Goal: Task Accomplishment & Management: Manage account settings

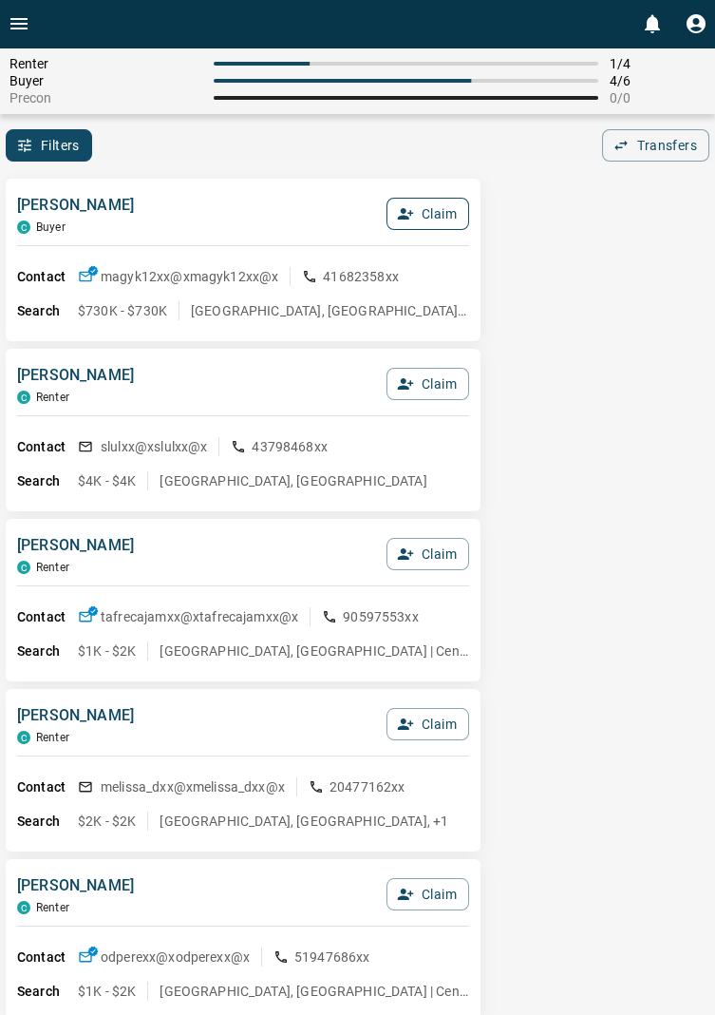
click at [446, 218] on button "Claim" at bounding box center [428, 214] width 83 height 32
click at [428, 210] on button "Confirm Claim" at bounding box center [401, 214] width 136 height 32
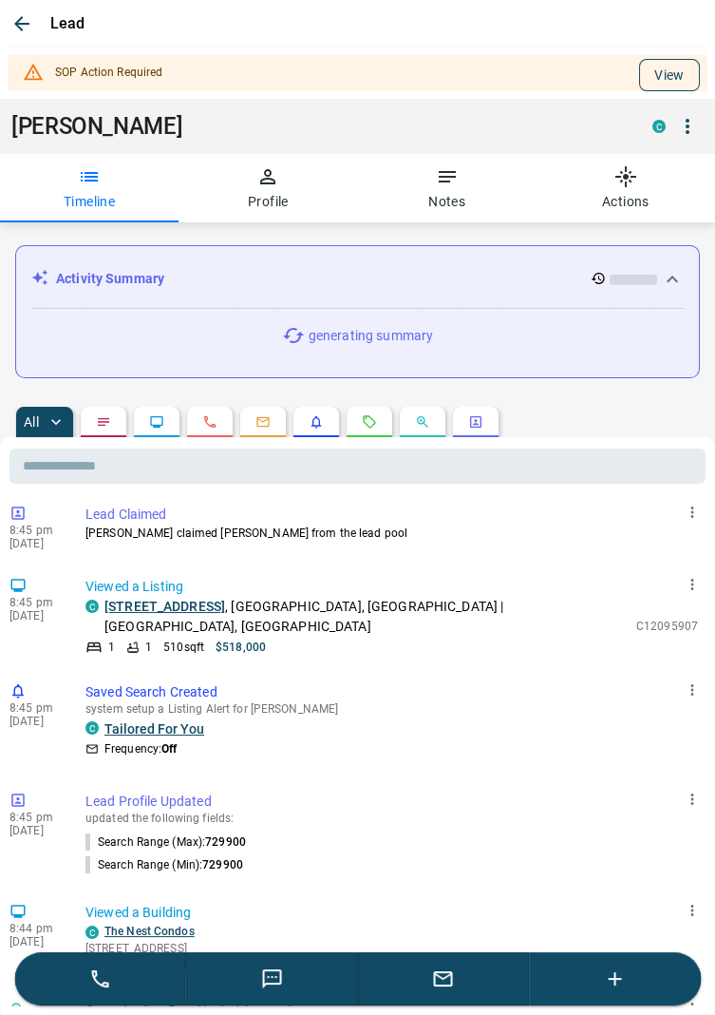
click at [683, 64] on button "View" at bounding box center [669, 75] width 61 height 32
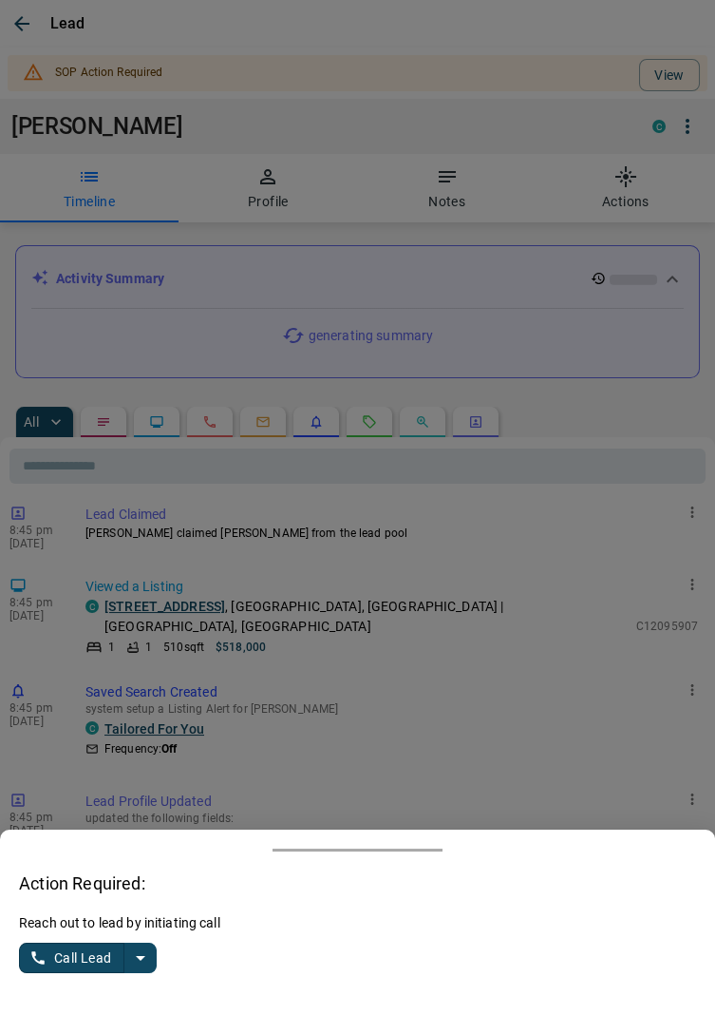
click at [152, 953] on button "split button" at bounding box center [140, 957] width 32 height 30
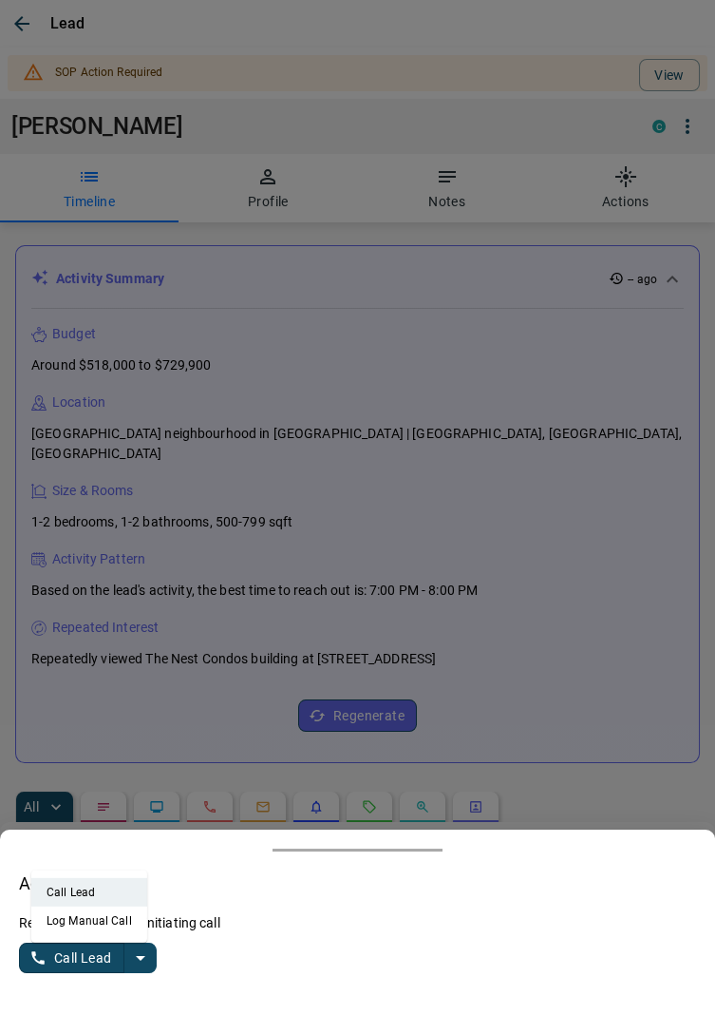
click at [108, 930] on li "Log Manual Call" at bounding box center [89, 920] width 116 height 29
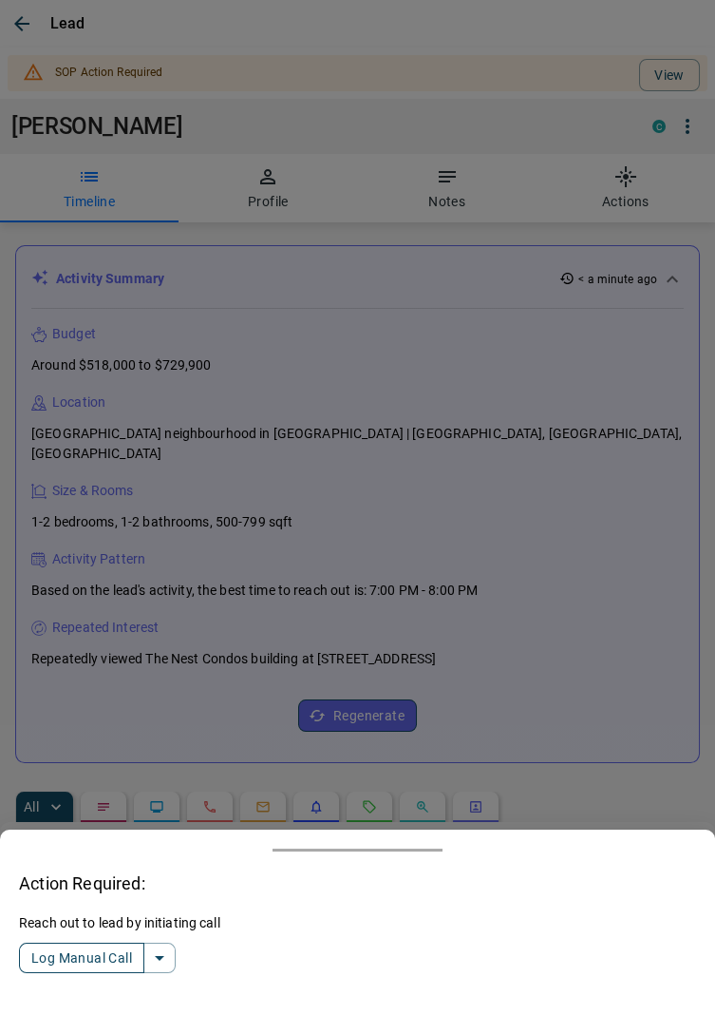
click at [68, 951] on button "Log Manual Call" at bounding box center [81, 957] width 125 height 30
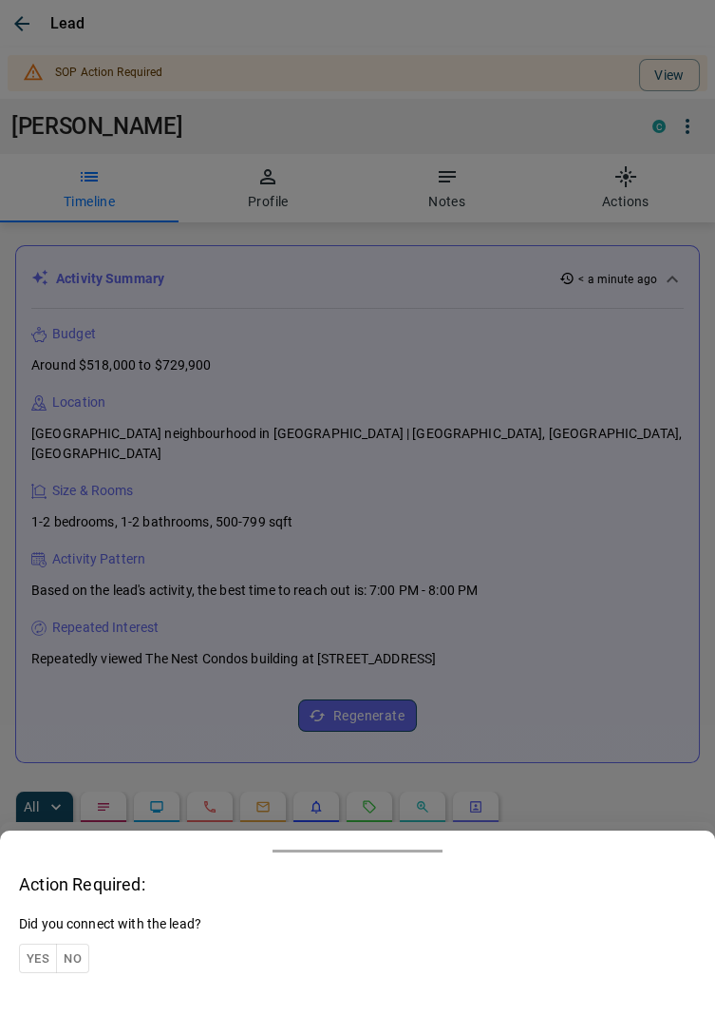
click at [43, 950] on button "Yes" at bounding box center [38, 957] width 38 height 29
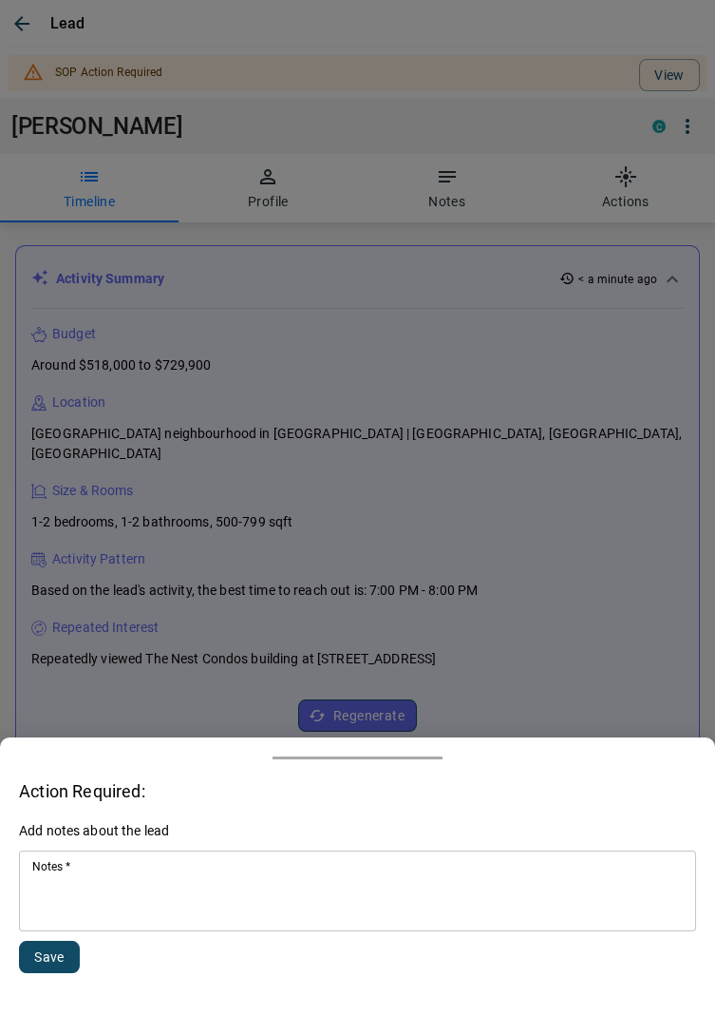
click at [147, 873] on textarea "Notes   *" at bounding box center [357, 891] width 651 height 65
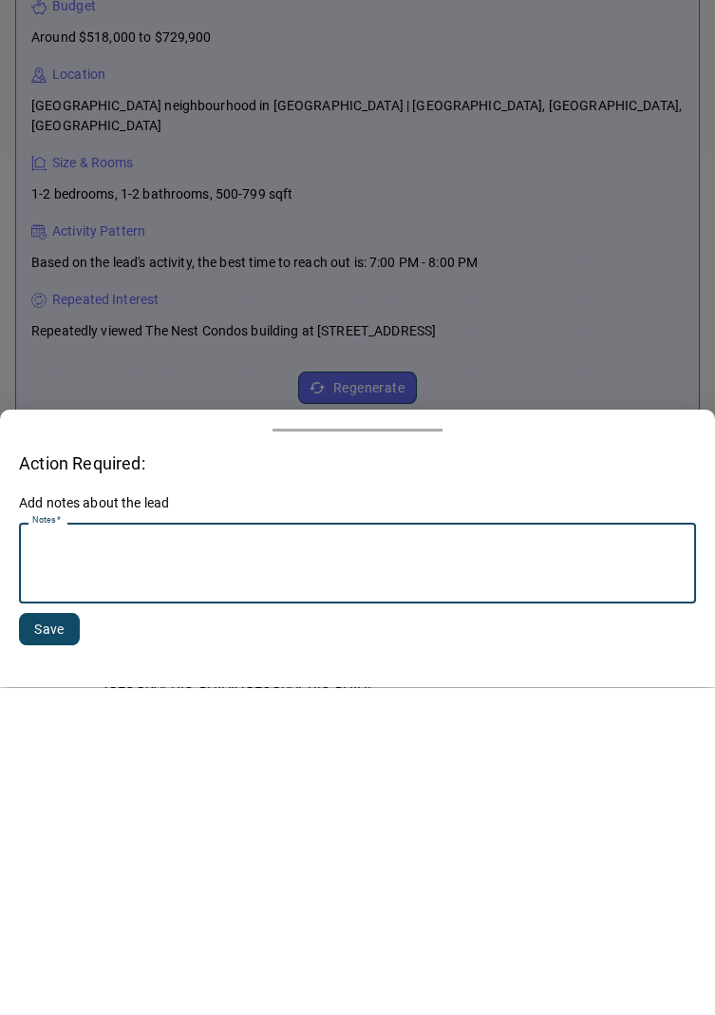
scroll to position [219, 0]
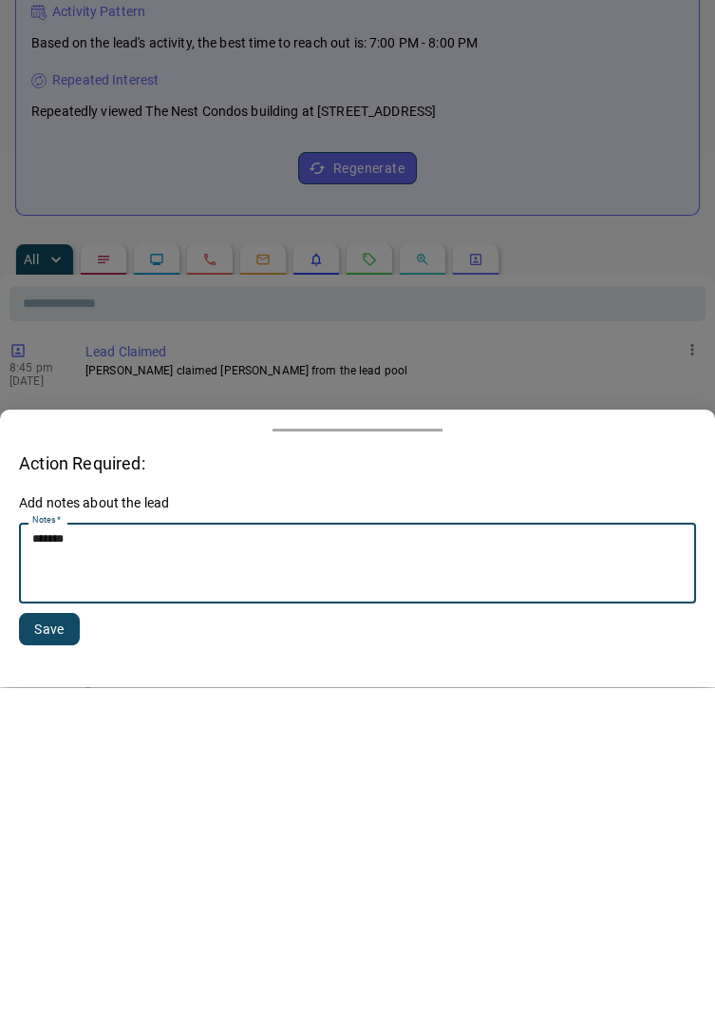
type textarea "*******"
click at [61, 953] on button "Save" at bounding box center [49, 957] width 61 height 32
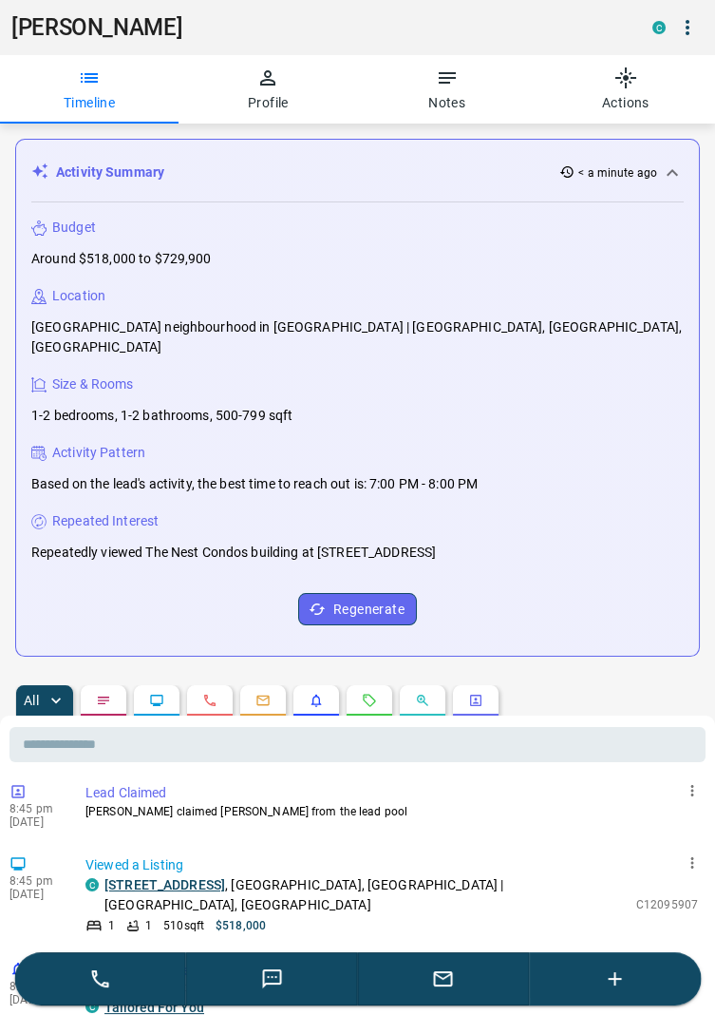
scroll to position [0, 0]
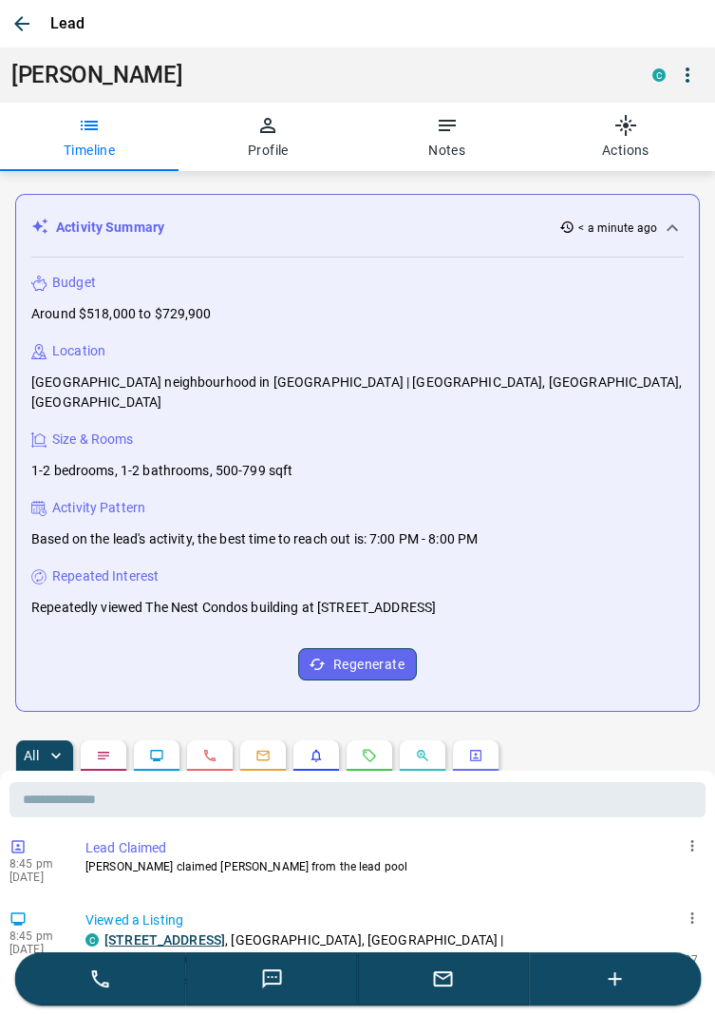
click at [28, 30] on icon "button" at bounding box center [21, 23] width 23 height 23
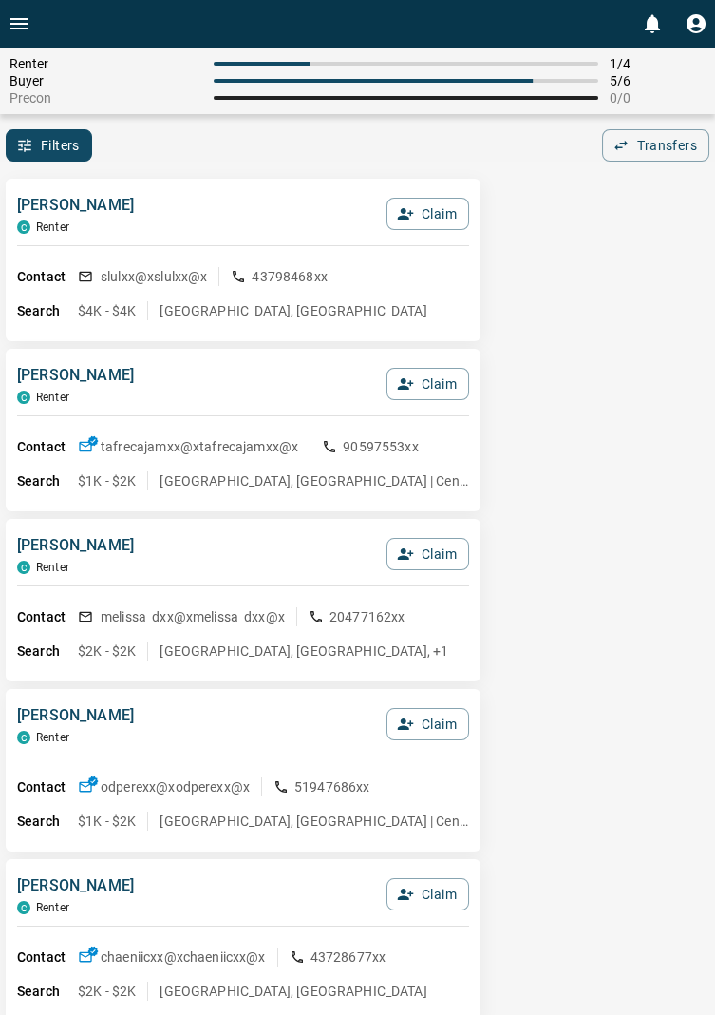
click at [29, 21] on icon "Open drawer" at bounding box center [19, 23] width 23 height 23
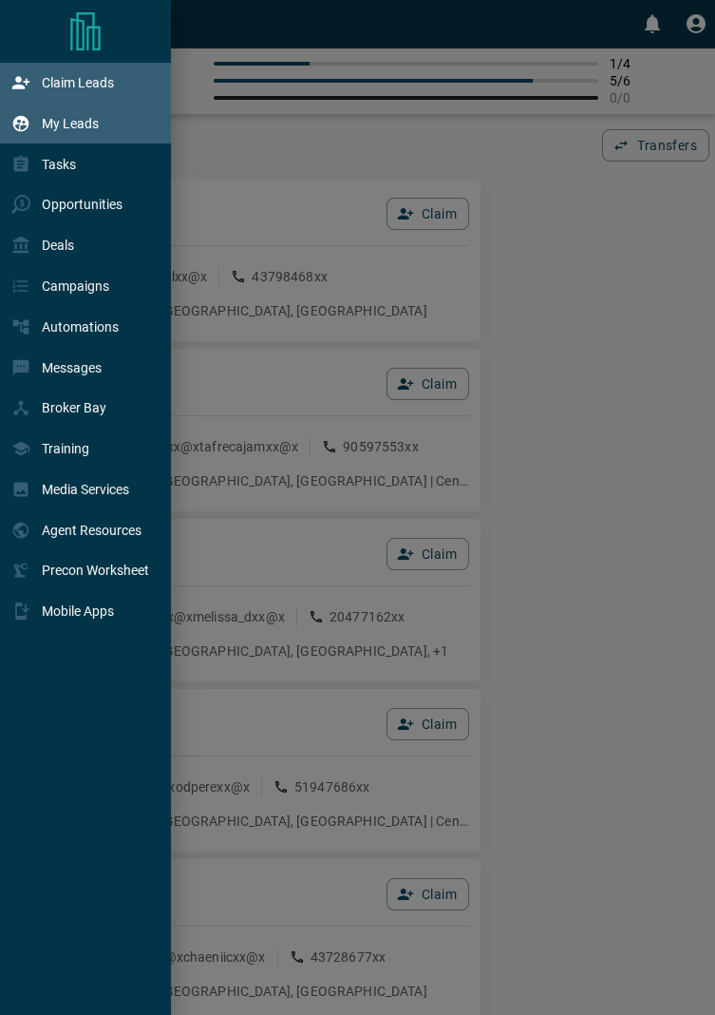
click at [88, 124] on p "My Leads" at bounding box center [70, 123] width 57 height 15
